Goal: Task Accomplishment & Management: Use online tool/utility

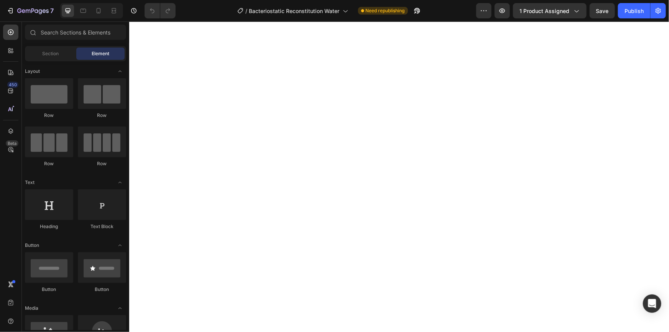
select select "10ml"
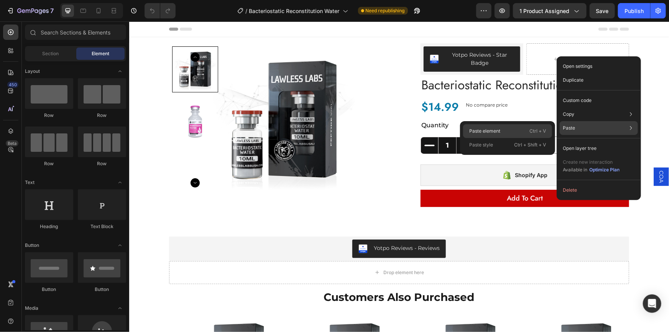
click at [510, 138] on div "Paste element Ctrl + V" at bounding box center [507, 145] width 89 height 14
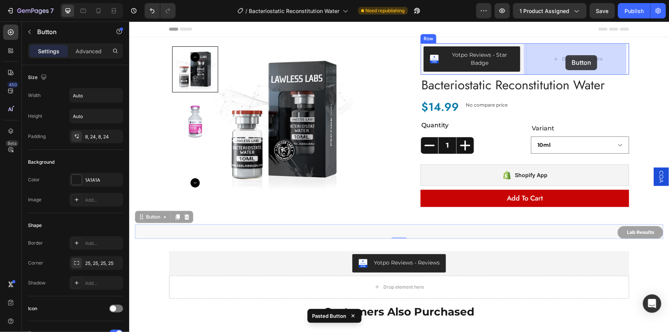
drag, startPoint x: 151, startPoint y: 218, endPoint x: 565, endPoint y: 55, distance: 445.2
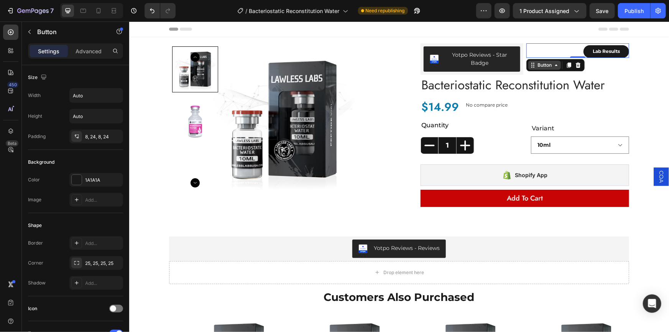
click at [542, 66] on div "Button" at bounding box center [543, 64] width 17 height 7
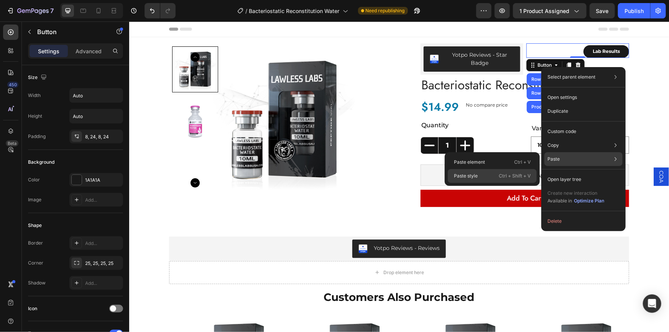
click at [497, 173] on div "Paste style Ctrl + Shift + V" at bounding box center [492, 176] width 89 height 14
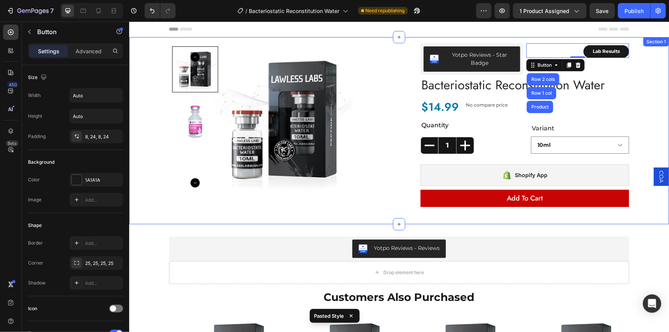
click at [639, 76] on div "Product Images Yotpo Reviews - Star Badge Yotpo Reviews Lab Results Button Row …" at bounding box center [398, 130] width 528 height 187
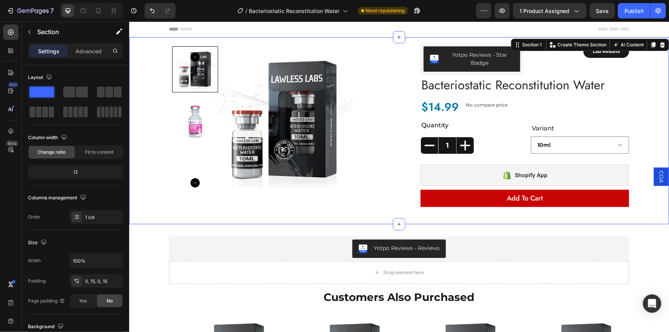
click at [657, 176] on span "COA" at bounding box center [661, 176] width 8 height 12
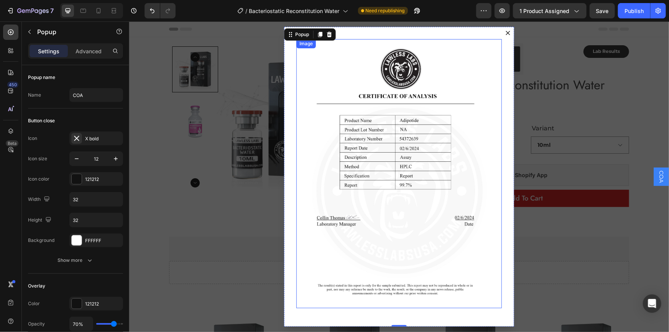
click at [371, 133] on img "Dialog body" at bounding box center [398, 173] width 205 height 269
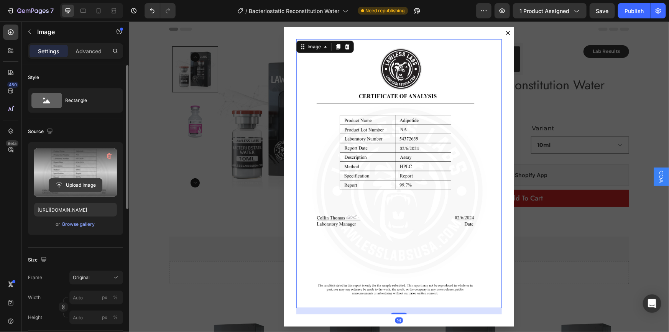
click at [75, 185] on input "file" at bounding box center [75, 185] width 53 height 13
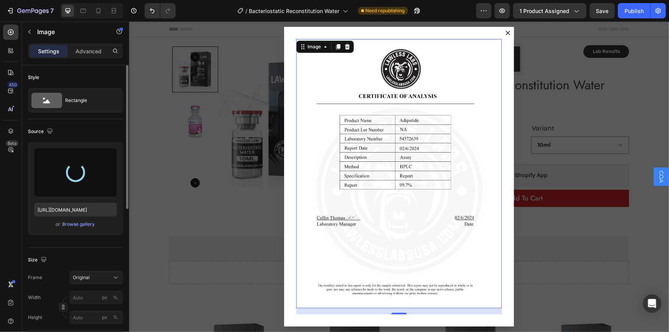
type input "[URL][DOMAIN_NAME]"
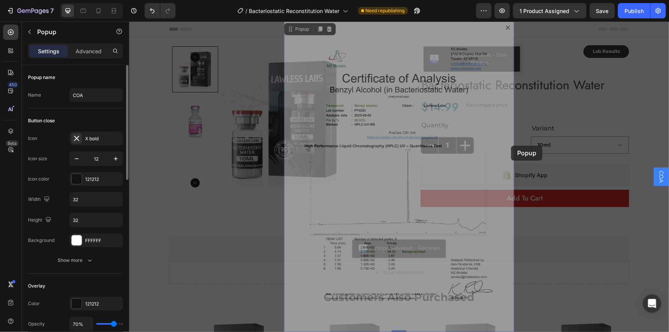
drag, startPoint x: 510, startPoint y: 138, endPoint x: 510, endPoint y: 145, distance: 7.7
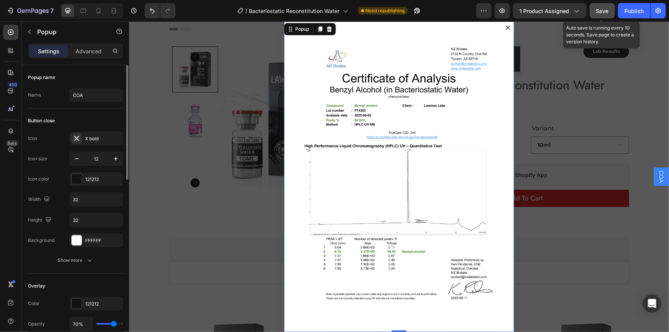
click at [600, 15] on button "Save" at bounding box center [601, 10] width 25 height 15
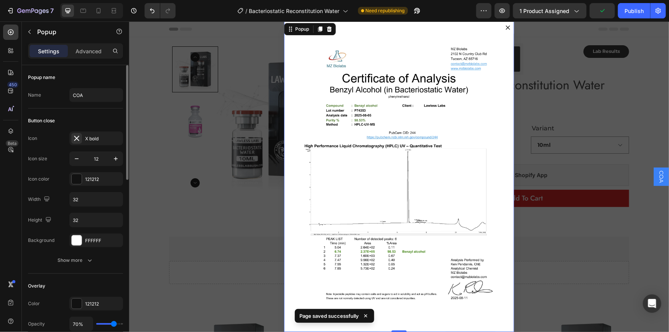
click at [505, 27] on icon "Dialog content" at bounding box center [507, 27] width 5 height 5
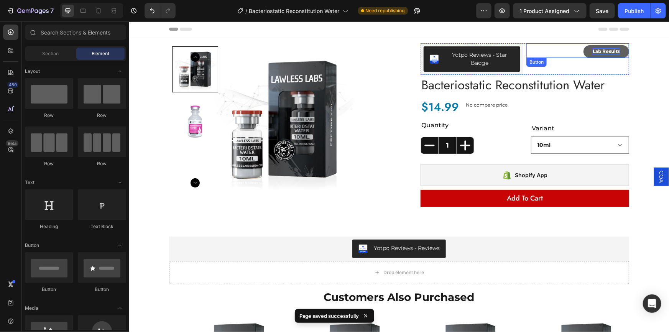
click at [608, 51] on p "Lab Results" at bounding box center [605, 51] width 27 height 7
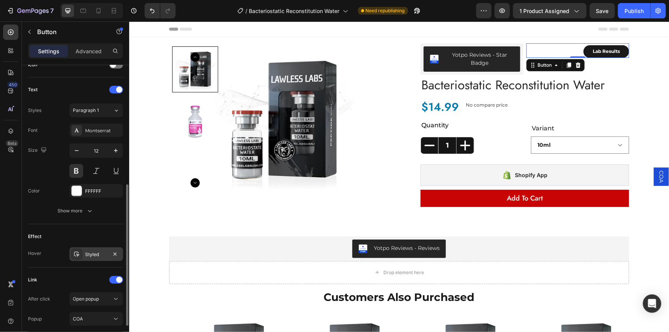
scroll to position [300, 0]
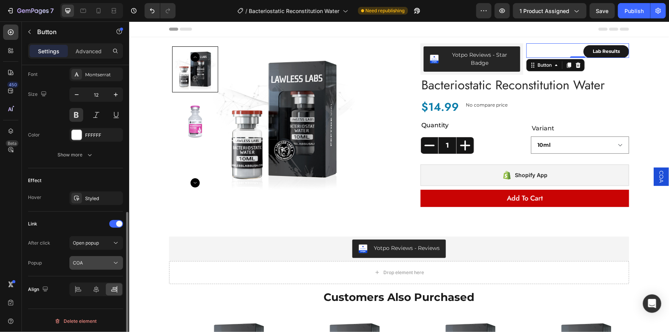
click at [94, 264] on div "COA" at bounding box center [92, 262] width 39 height 7
click at [85, 277] on p "COA" at bounding box center [95, 280] width 44 height 7
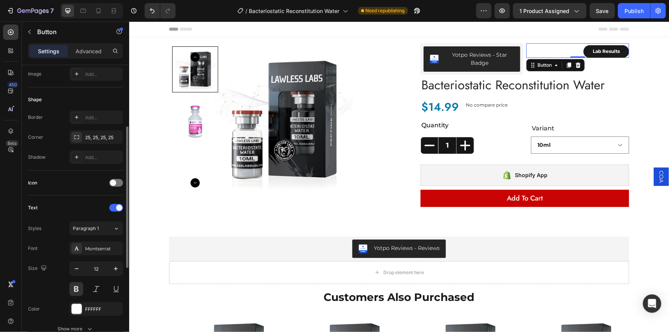
scroll to position [0, 0]
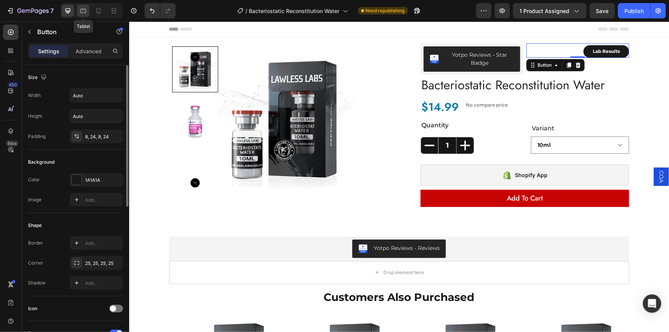
click at [82, 12] on icon at bounding box center [83, 11] width 6 height 4
type input "19"
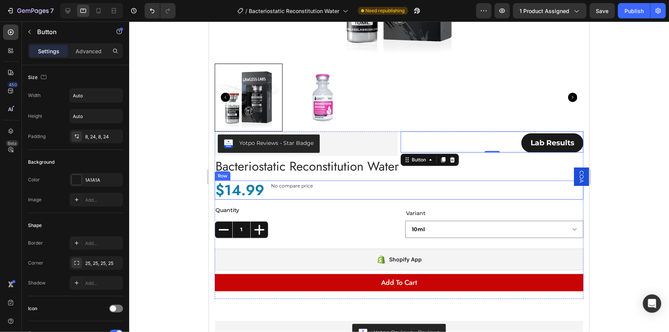
scroll to position [219, 0]
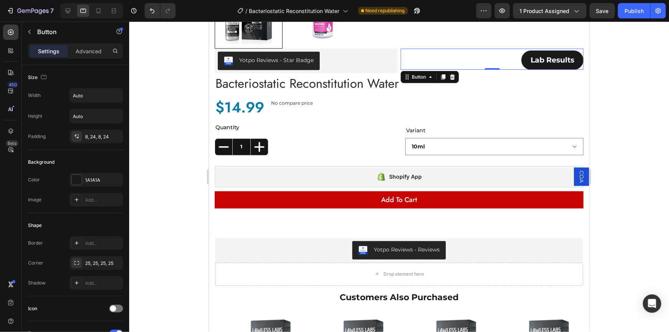
click at [577, 175] on span "COA" at bounding box center [581, 176] width 8 height 12
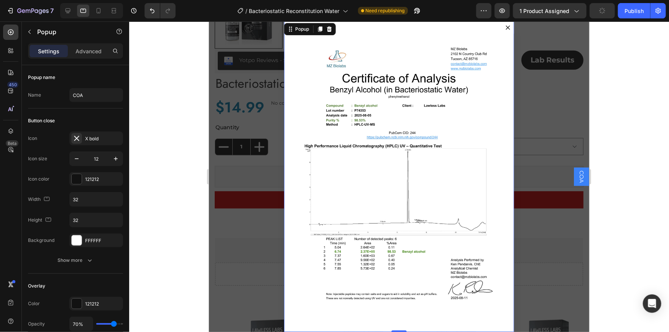
click at [505, 26] on icon "Dialog content" at bounding box center [507, 27] width 4 height 4
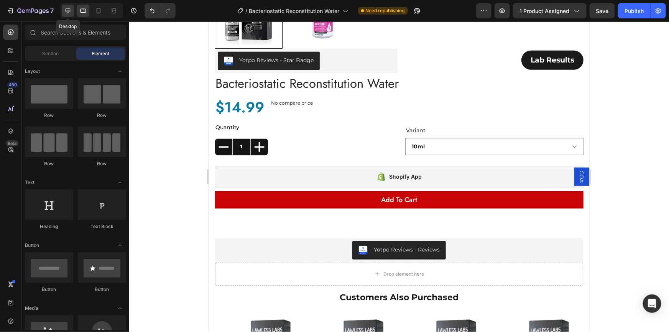
click at [69, 14] on icon at bounding box center [68, 11] width 8 height 8
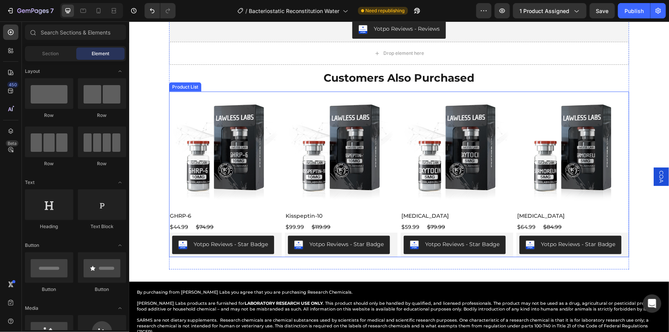
select select "10ml"
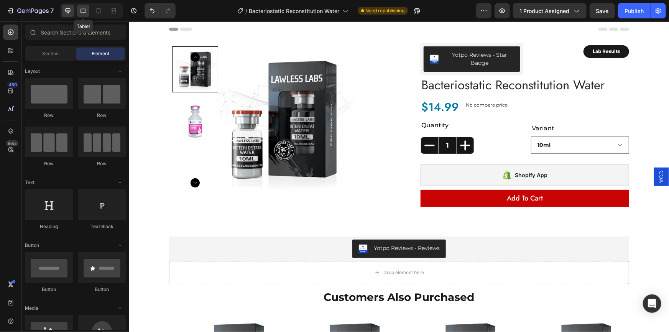
click at [83, 13] on icon at bounding box center [83, 11] width 8 height 8
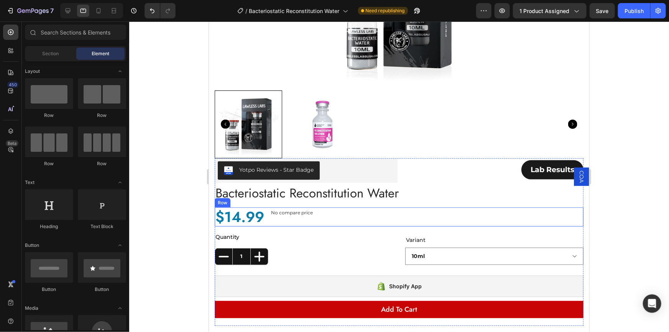
scroll to position [209, 0]
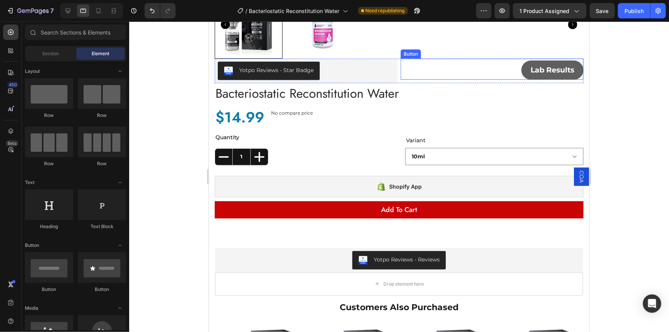
click at [521, 71] on link "Lab Results" at bounding box center [552, 69] width 62 height 19
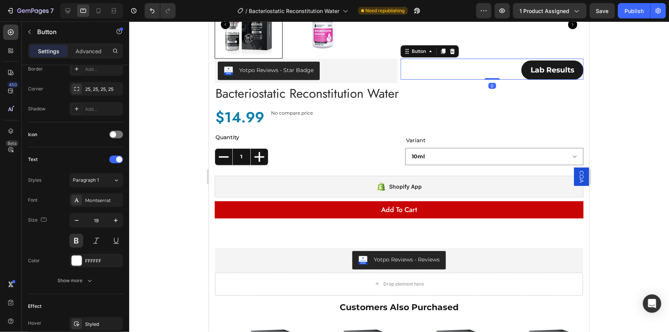
scroll to position [300, 0]
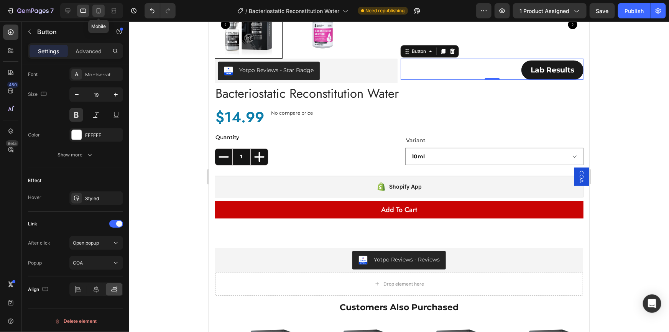
click at [95, 11] on icon at bounding box center [99, 11] width 8 height 8
type input "18"
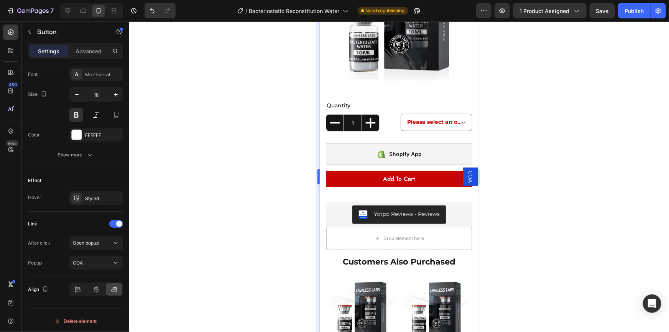
scroll to position [180, 0]
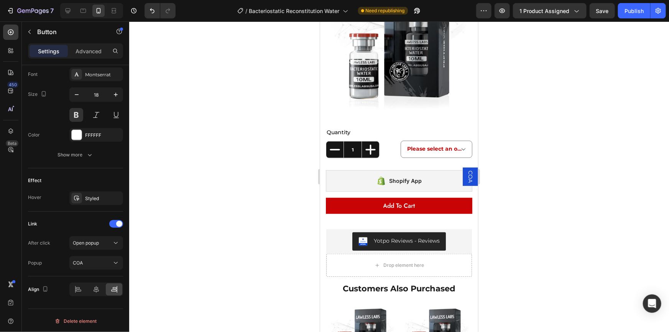
click at [466, 176] on span "COA" at bounding box center [470, 176] width 8 height 12
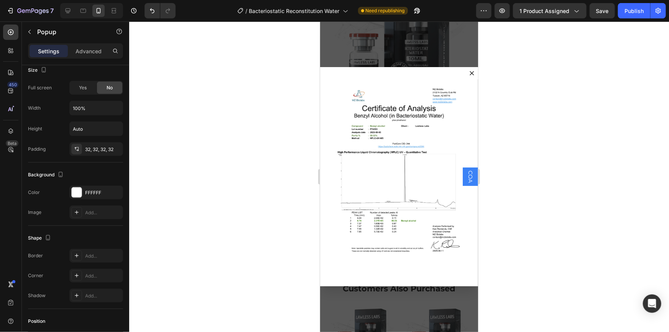
scroll to position [0, 0]
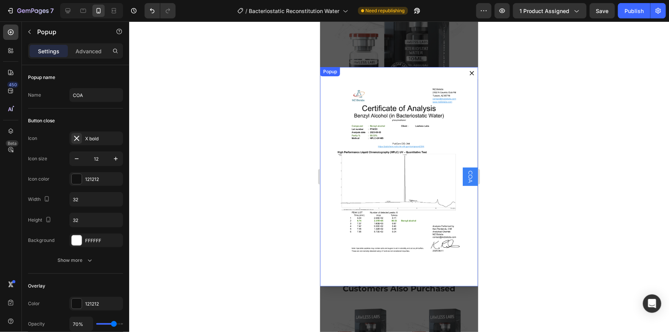
click at [469, 75] on icon "Dialog content" at bounding box center [471, 72] width 5 height 5
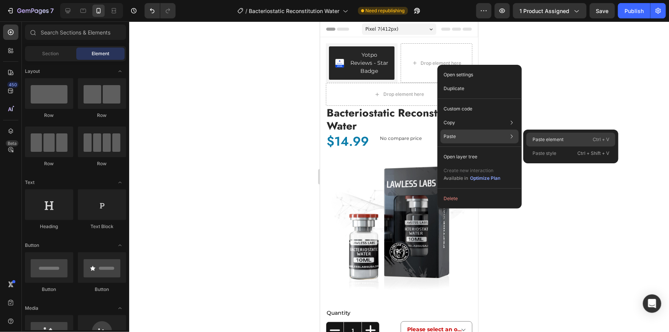
click at [550, 141] on p "Paste element" at bounding box center [547, 139] width 31 height 7
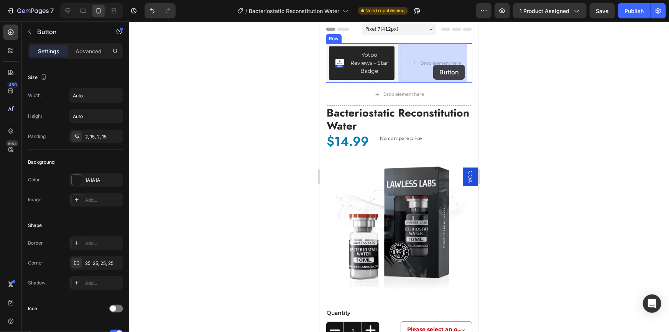
drag, startPoint x: 344, startPoint y: 111, endPoint x: 433, endPoint y: 64, distance: 99.8
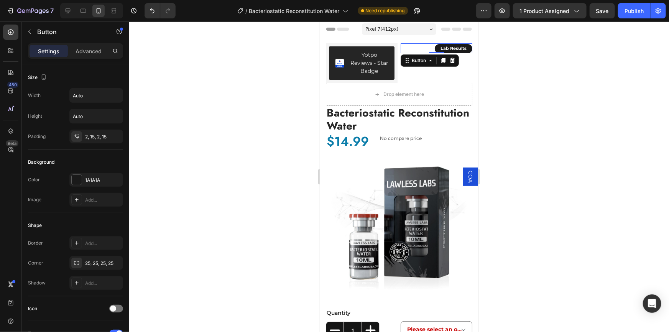
click at [410, 47] on div "Lab Results Button 0" at bounding box center [436, 48] width 72 height 10
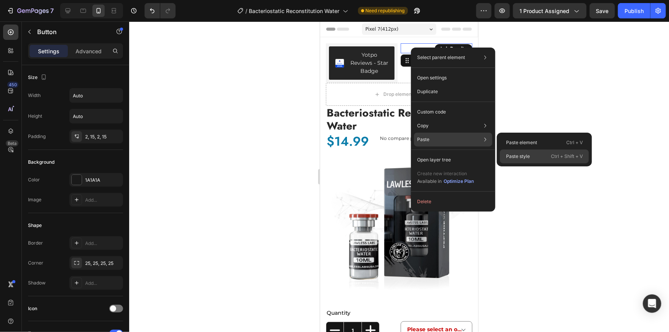
click at [531, 156] on div "Paste style Ctrl + Shift + V" at bounding box center [544, 156] width 89 height 14
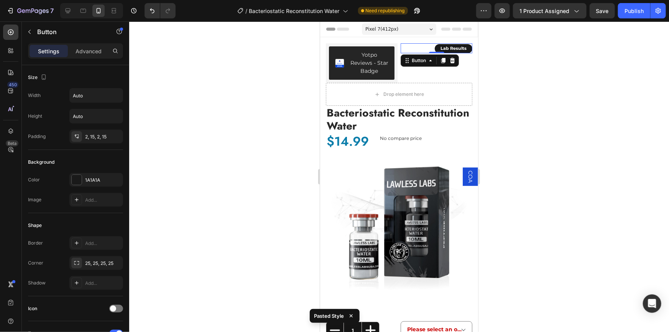
click at [425, 48] on div "Lab Results Button 0" at bounding box center [436, 48] width 72 height 10
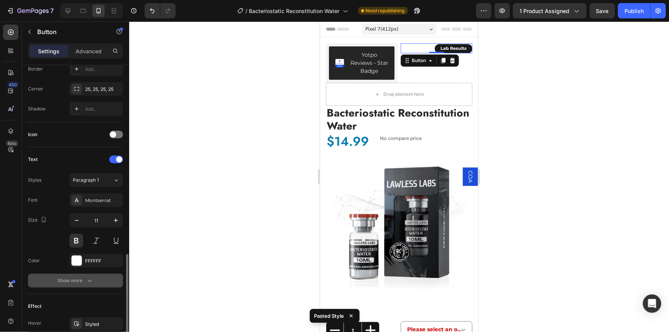
scroll to position [279, 0]
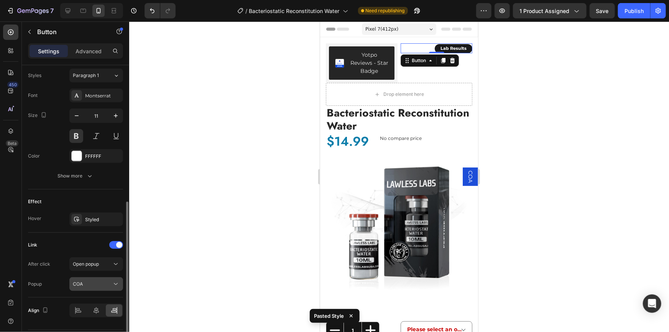
click at [89, 283] on div "COA" at bounding box center [92, 283] width 39 height 7
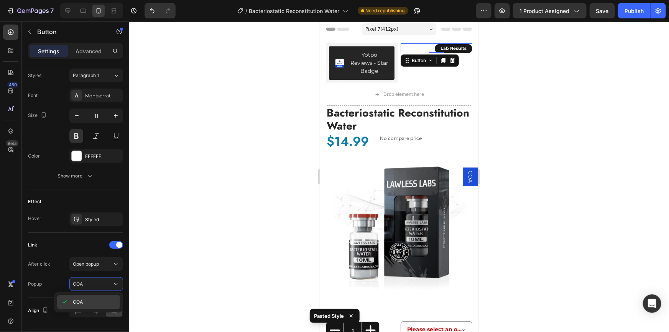
click at [87, 300] on p "COA" at bounding box center [95, 301] width 44 height 7
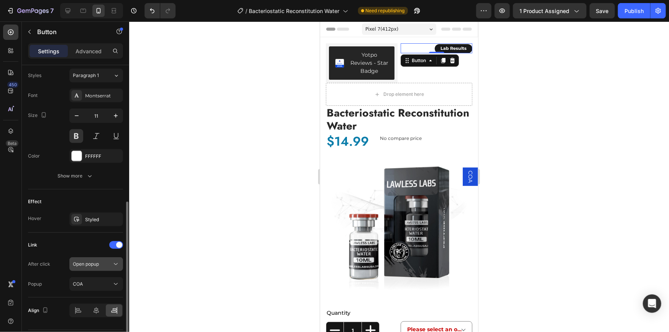
click at [90, 266] on span "Open popup" at bounding box center [86, 264] width 26 height 7
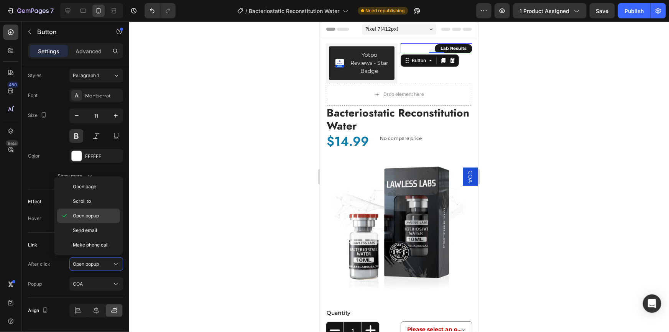
click at [88, 212] on span "Open popup" at bounding box center [86, 215] width 26 height 7
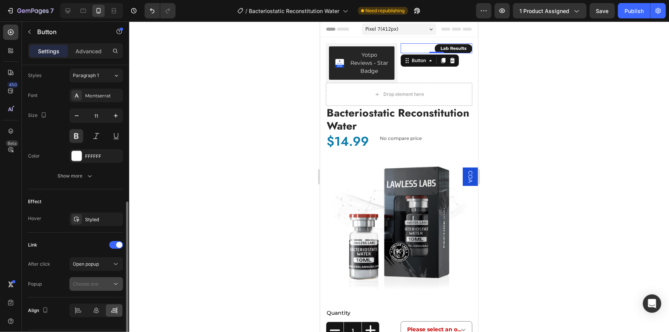
click at [90, 282] on span "Choose one" at bounding box center [86, 284] width 26 height 6
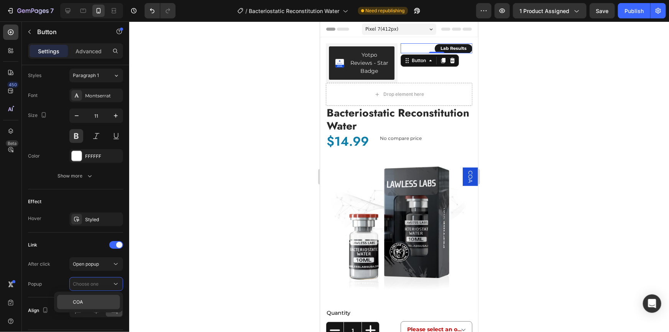
click at [86, 302] on p "COA" at bounding box center [95, 301] width 44 height 7
click at [82, 5] on div at bounding box center [83, 11] width 12 height 12
type input "19"
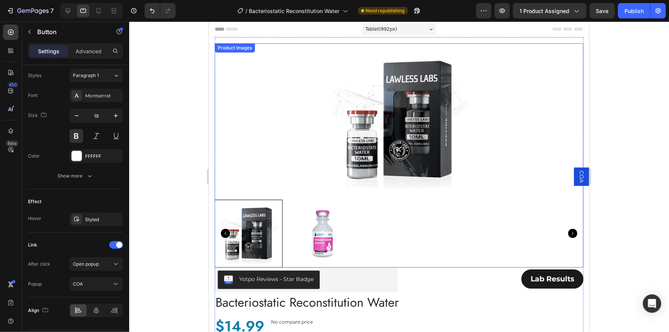
scroll to position [104, 0]
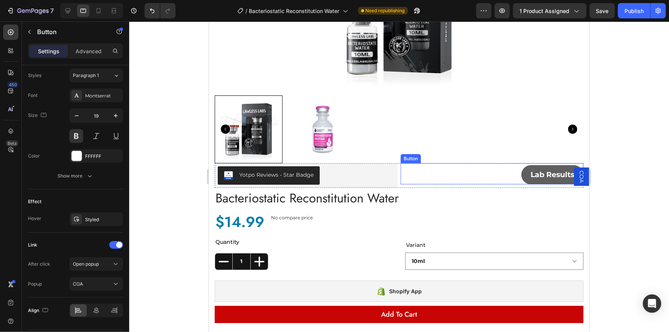
click at [521, 172] on link "Lab Results" at bounding box center [552, 174] width 62 height 19
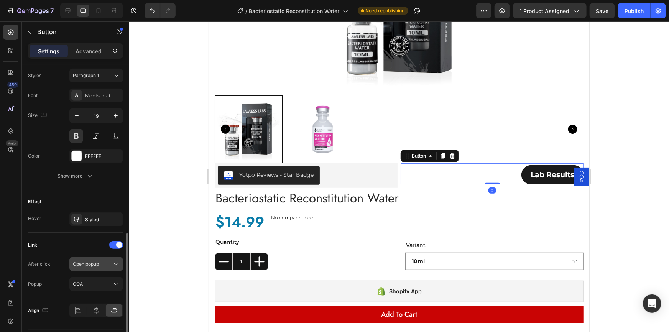
scroll to position [300, 0]
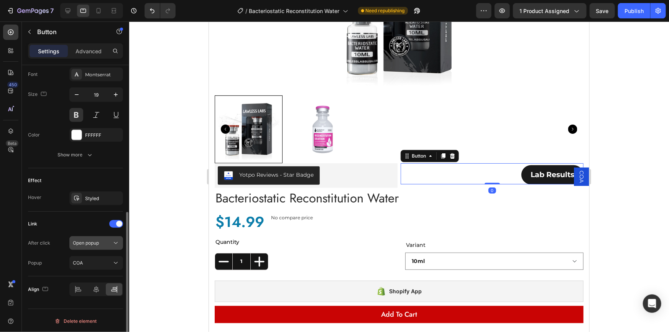
click at [95, 242] on span "Open popup" at bounding box center [86, 243] width 26 height 6
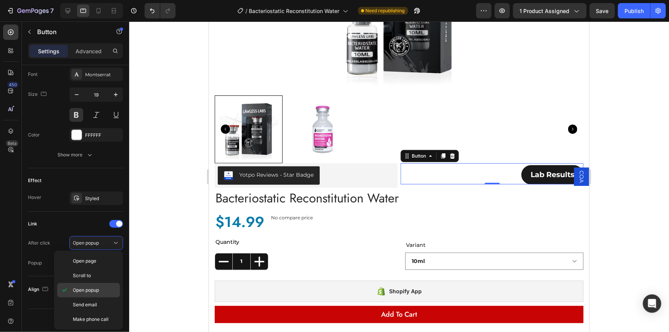
click at [87, 290] on span "Open popup" at bounding box center [86, 290] width 26 height 7
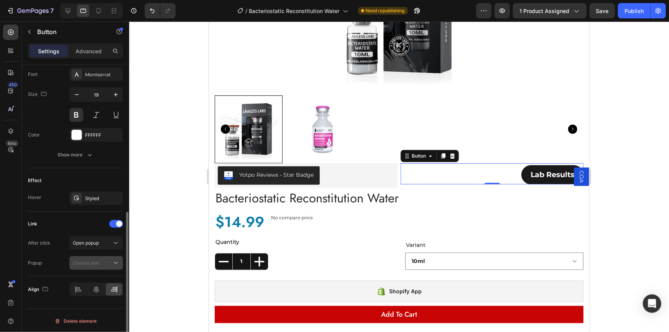
click at [96, 260] on span "Choose one" at bounding box center [86, 263] width 26 height 6
click at [87, 282] on p "COA" at bounding box center [95, 280] width 44 height 7
click at [68, 12] on icon at bounding box center [68, 11] width 8 height 8
type input "12"
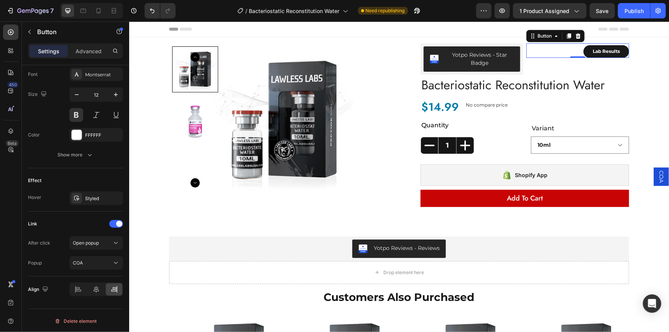
click at [578, 49] on div "Lab Results Button 0" at bounding box center [577, 50] width 103 height 15
click at [583, 48] on link "Lab Results" at bounding box center [606, 51] width 46 height 13
click at [100, 246] on button "Open popup" at bounding box center [96, 243] width 54 height 14
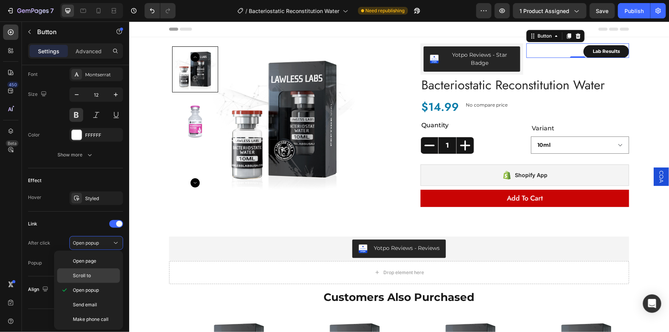
drag, startPoint x: 93, startPoint y: 287, endPoint x: 94, endPoint y: 277, distance: 10.8
click at [93, 287] on span "Open popup" at bounding box center [86, 290] width 26 height 7
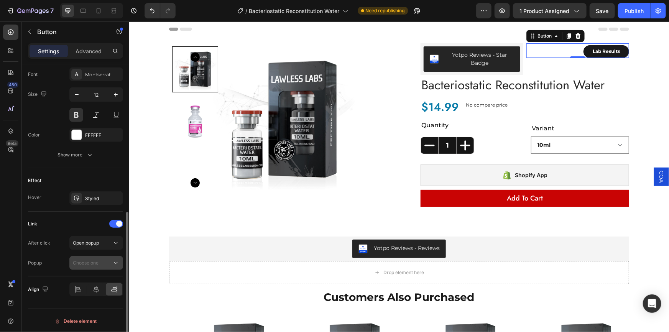
click at [95, 264] on span "Choose one" at bounding box center [86, 263] width 26 height 6
click at [90, 281] on p "COA" at bounding box center [95, 280] width 44 height 7
click at [629, 15] on div "Publish" at bounding box center [633, 11] width 19 height 8
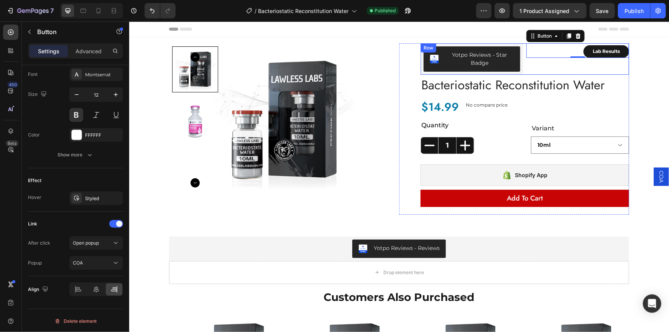
click at [531, 65] on div "Lab Results Button 0" at bounding box center [577, 58] width 103 height 31
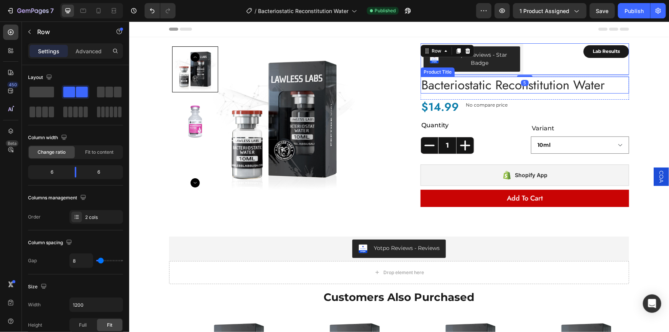
click at [475, 87] on h1 "Bacteriostatic Reconstitution Water" at bounding box center [524, 84] width 208 height 17
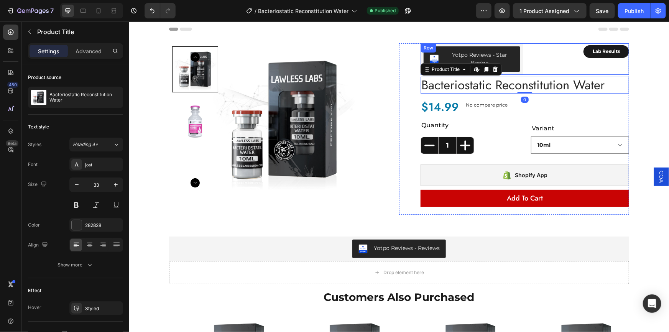
click at [527, 65] on div "Lab Results Button" at bounding box center [577, 58] width 103 height 31
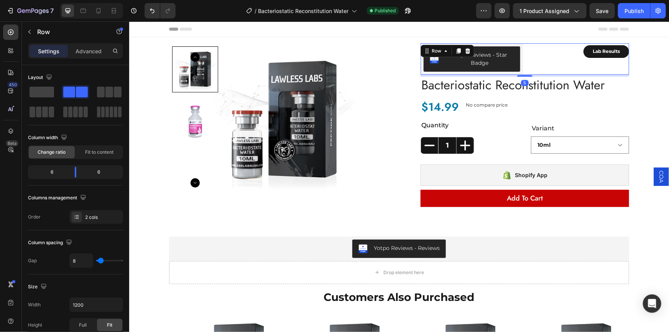
click at [542, 67] on div "Lab Results Button" at bounding box center [577, 58] width 103 height 31
click at [92, 55] on div "Advanced" at bounding box center [88, 51] width 38 height 12
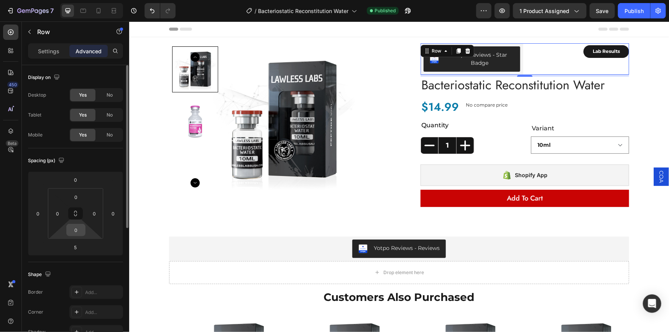
click at [79, 231] on input "0" at bounding box center [75, 229] width 15 height 11
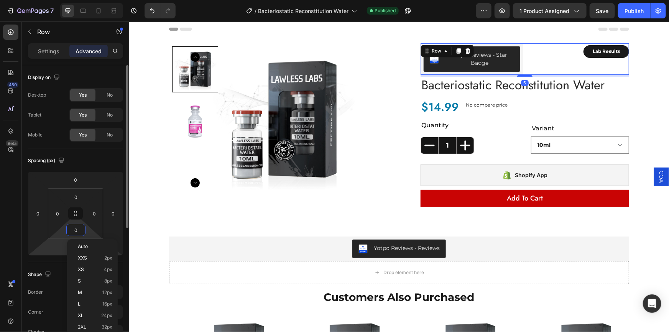
click at [61, 0] on html "7 Version history / Bacteriostatic Reconstitution Water Published Preview 1 pro…" at bounding box center [334, 0] width 669 height 0
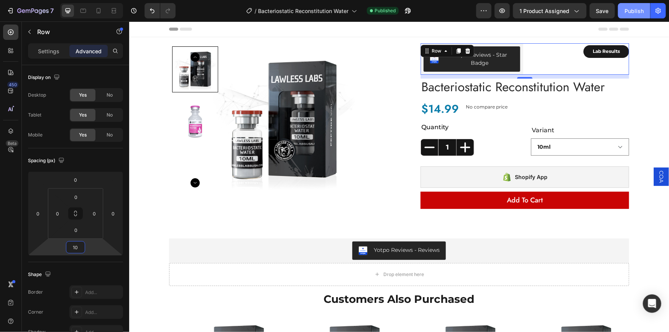
type input "10"
click at [632, 11] on div "Publish" at bounding box center [633, 11] width 19 height 8
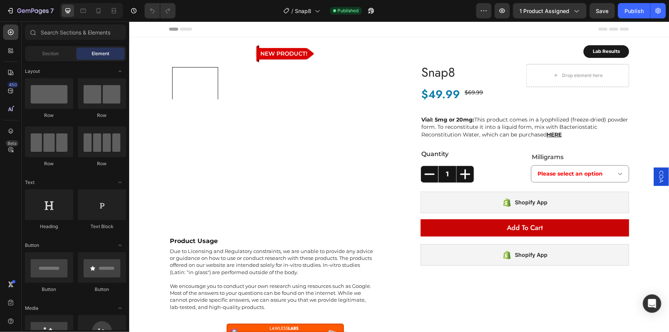
select select "VIAL - 5mg"
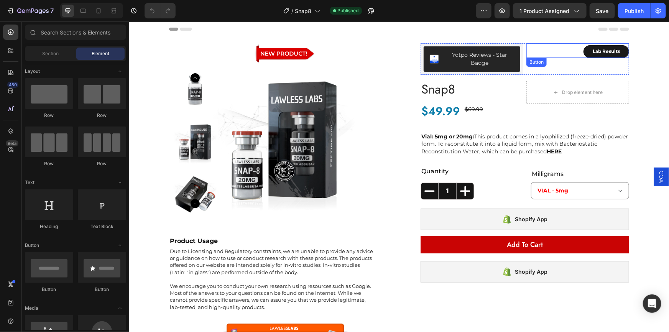
drag, startPoint x: 565, startPoint y: 52, endPoint x: 543, endPoint y: 61, distance: 23.3
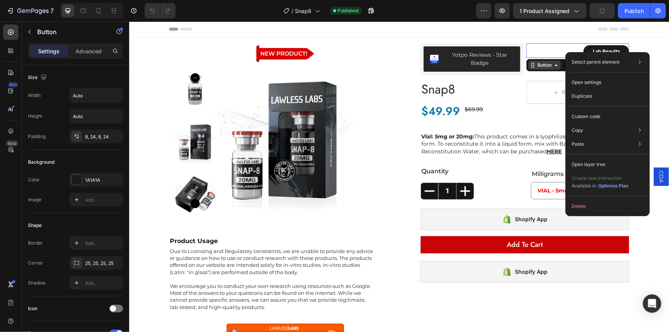
click at [542, 64] on div "Button" at bounding box center [543, 64] width 17 height 7
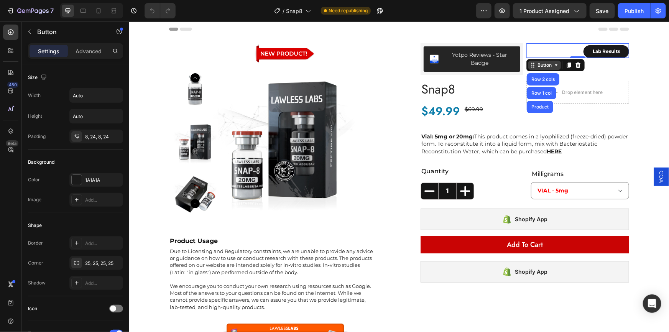
click at [544, 66] on div "Button" at bounding box center [543, 64] width 17 height 7
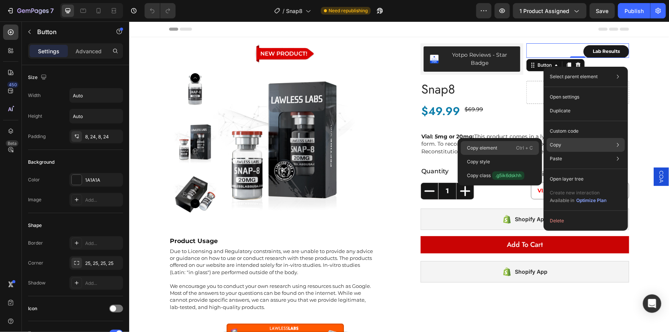
click at [511, 155] on div "Copy element Ctrl + C" at bounding box center [500, 162] width 78 height 14
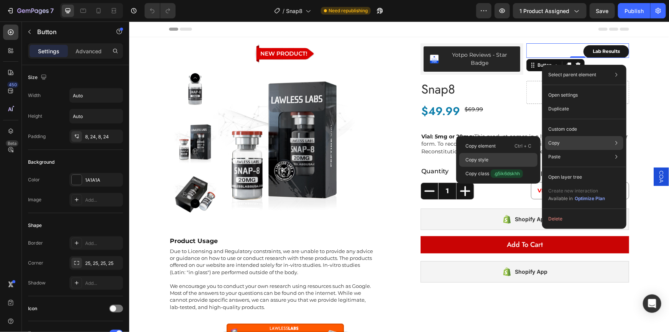
click at [509, 167] on div "Copy style" at bounding box center [498, 174] width 78 height 14
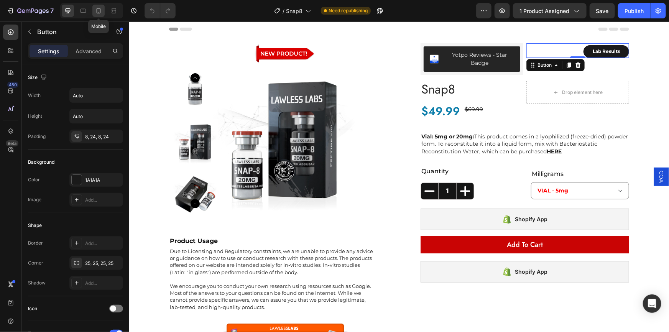
click at [98, 12] on icon at bounding box center [99, 10] width 4 height 5
type input "18"
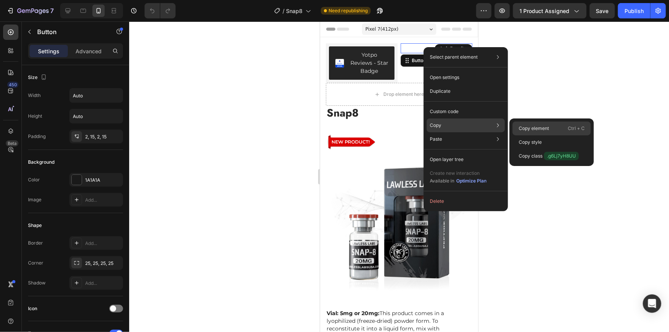
click at [529, 126] on p "Copy element" at bounding box center [533, 128] width 30 height 7
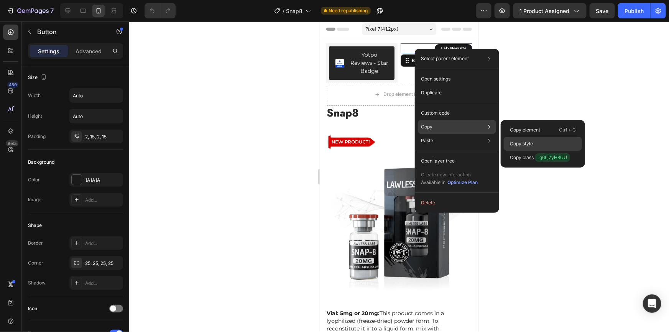
click at [543, 151] on div "Copy style" at bounding box center [542, 158] width 78 height 14
